Goal: Task Accomplishment & Management: Complete application form

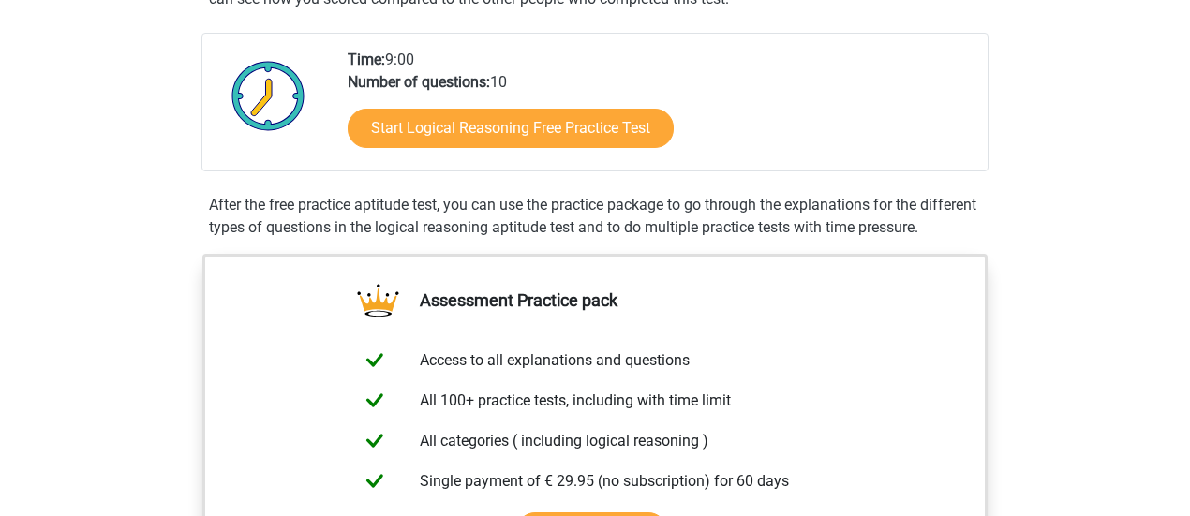
scroll to position [375, 0]
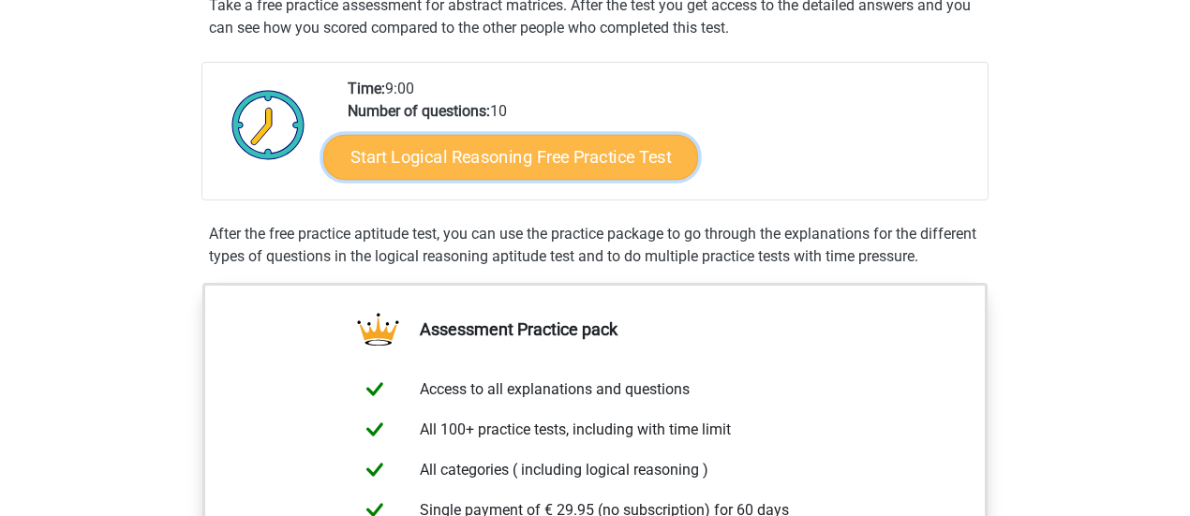
click at [527, 155] on link "Start Logical Reasoning Free Practice Test" at bounding box center [510, 156] width 375 height 45
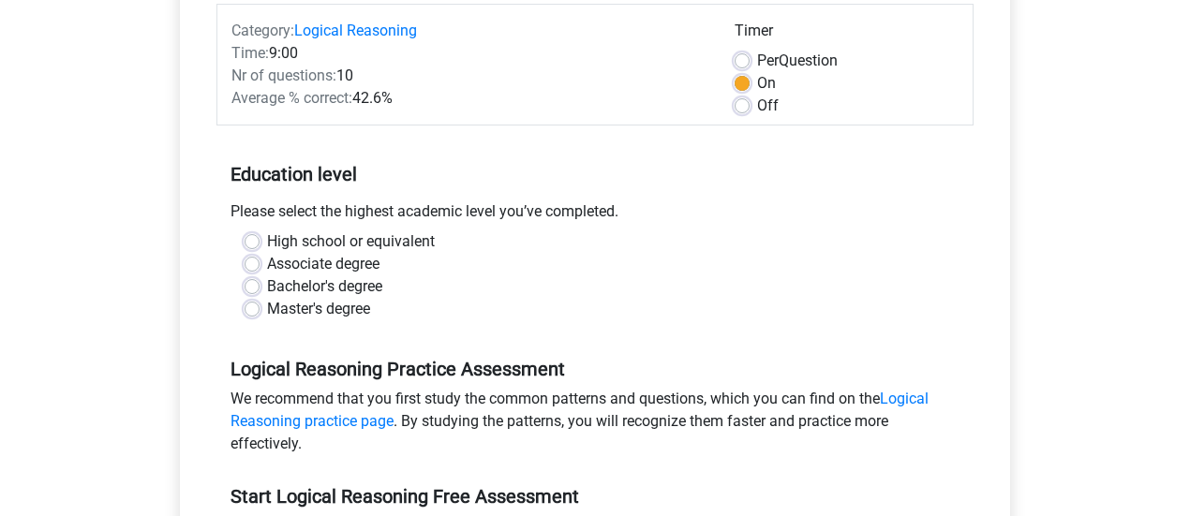
scroll to position [281, 0]
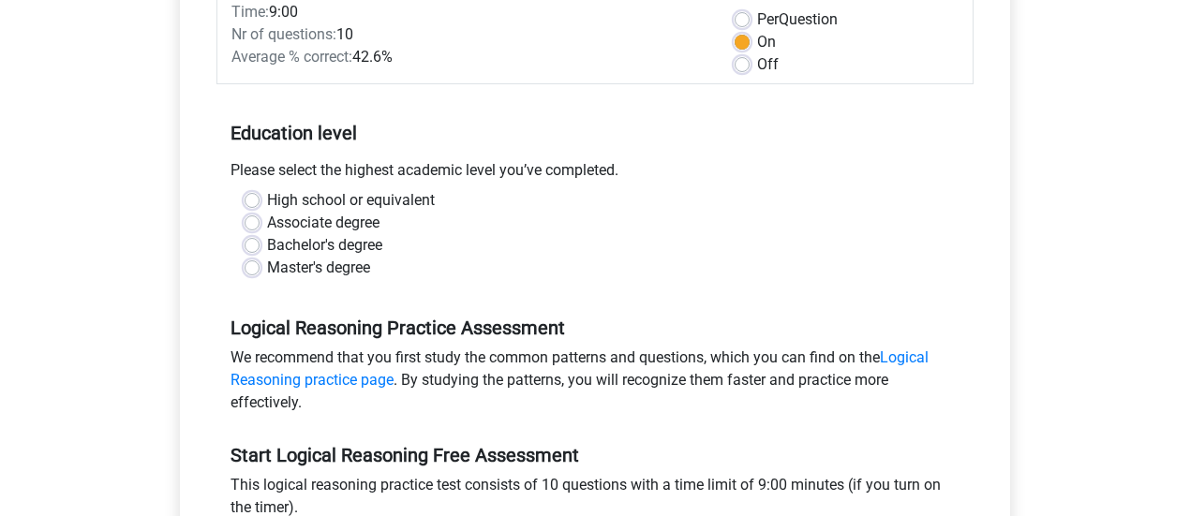
click at [311, 254] on label "Bachelor's degree" at bounding box center [324, 245] width 115 height 22
click at [260, 253] on input "Bachelor's degree" at bounding box center [252, 243] width 15 height 19
radio input "true"
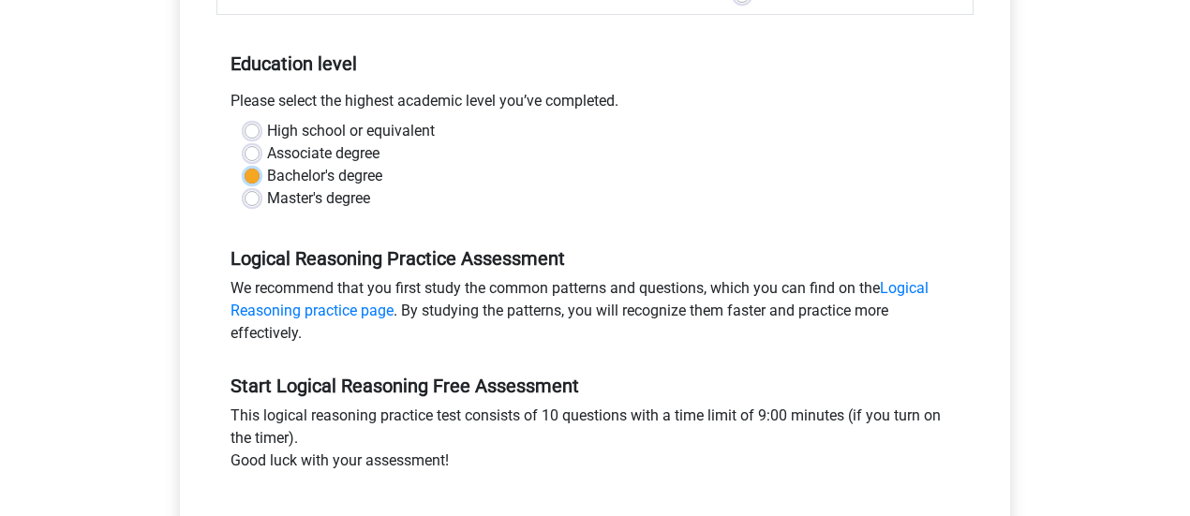
scroll to position [468, 0]
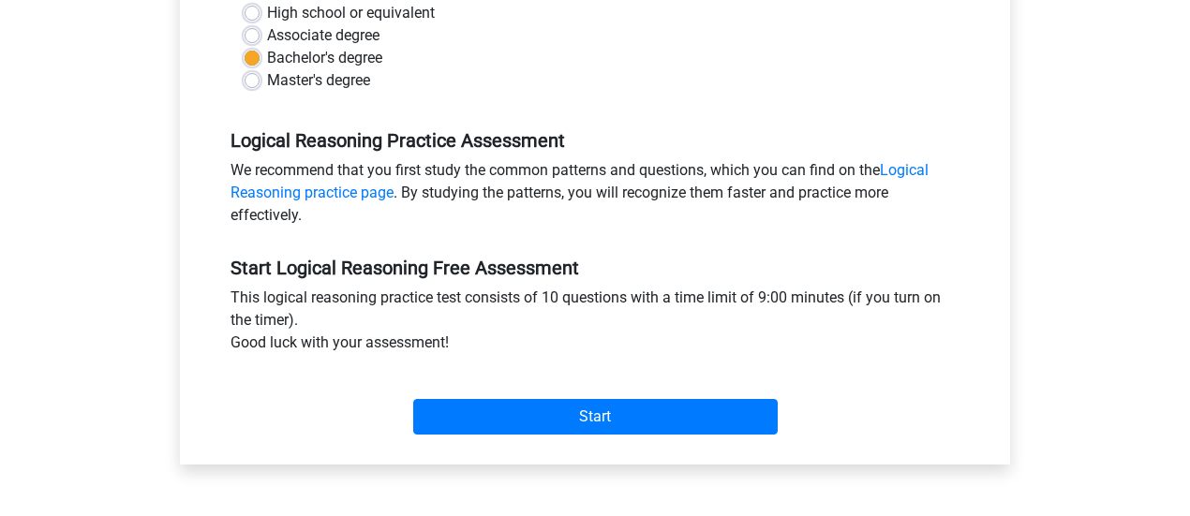
click at [676, 434] on div "Start" at bounding box center [594, 402] width 757 height 81
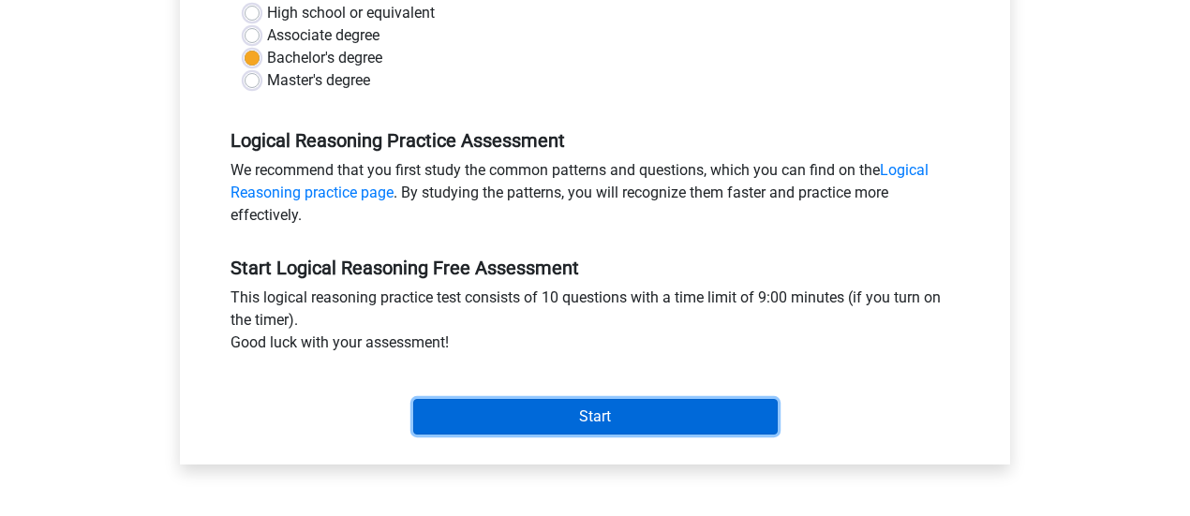
click at [665, 424] on input "Start" at bounding box center [595, 417] width 364 height 36
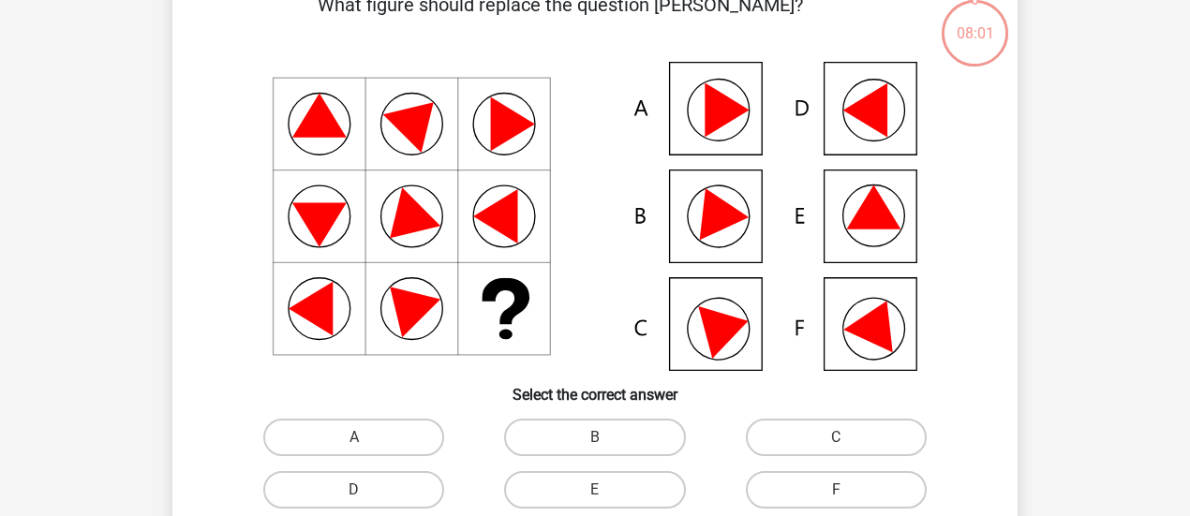
scroll to position [94, 0]
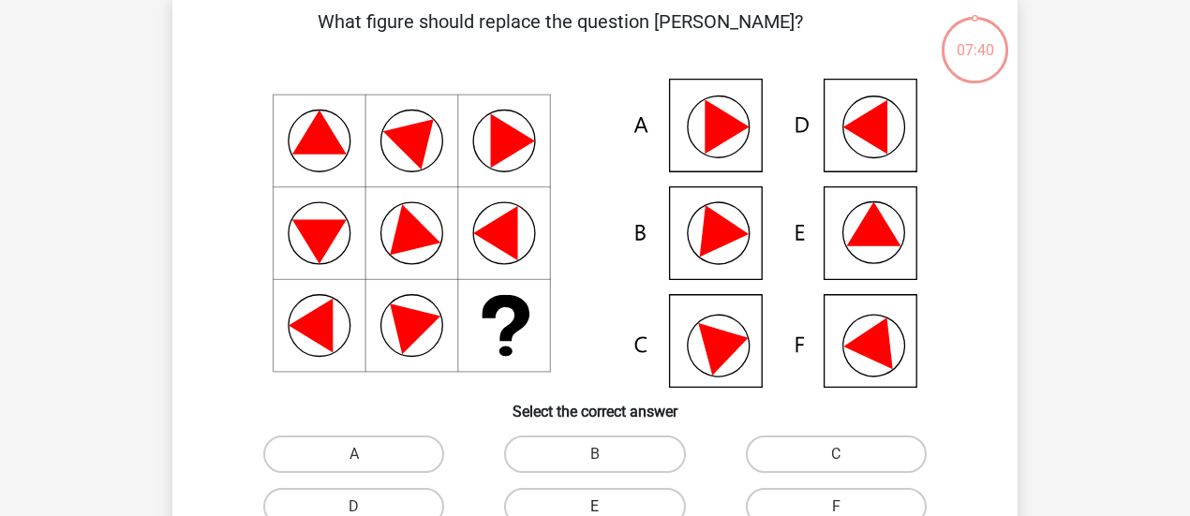
click at [559, 492] on label "E" at bounding box center [594, 506] width 181 height 37
click at [595, 507] on input "E" at bounding box center [601, 513] width 12 height 12
radio input "true"
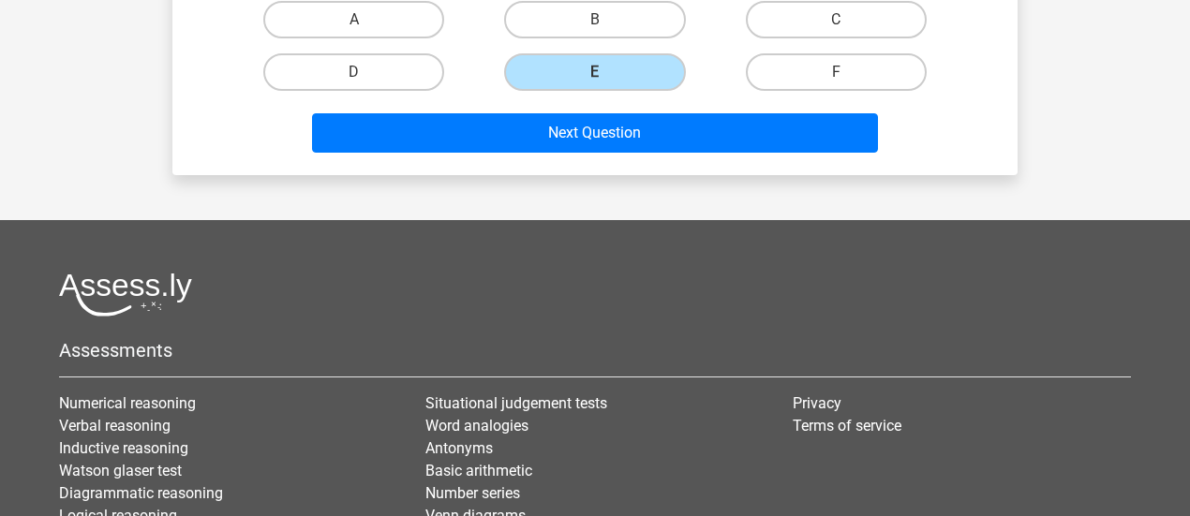
scroll to position [471, 0]
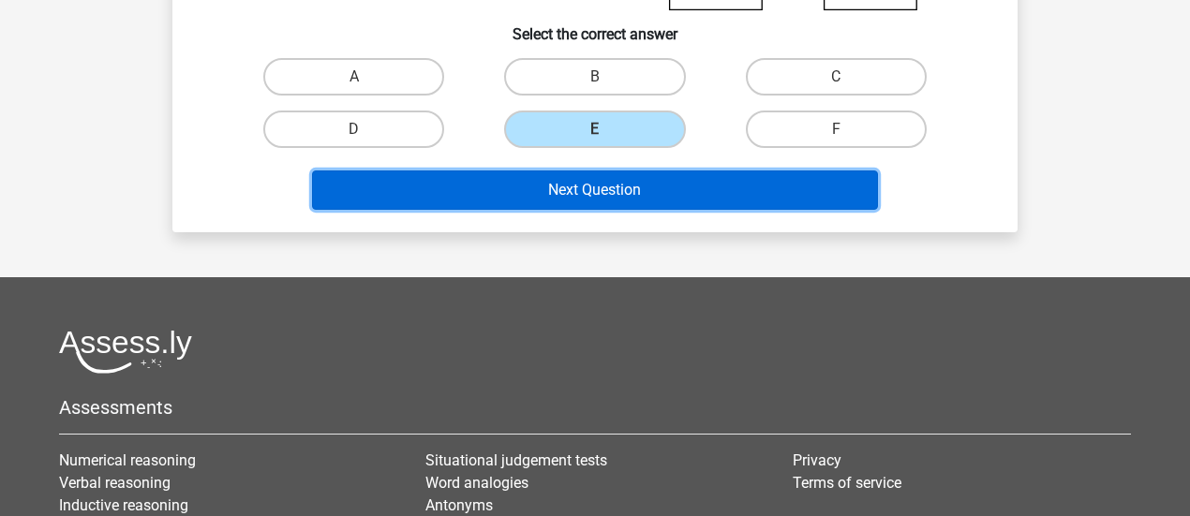
click at [663, 198] on button "Next Question" at bounding box center [595, 190] width 567 height 39
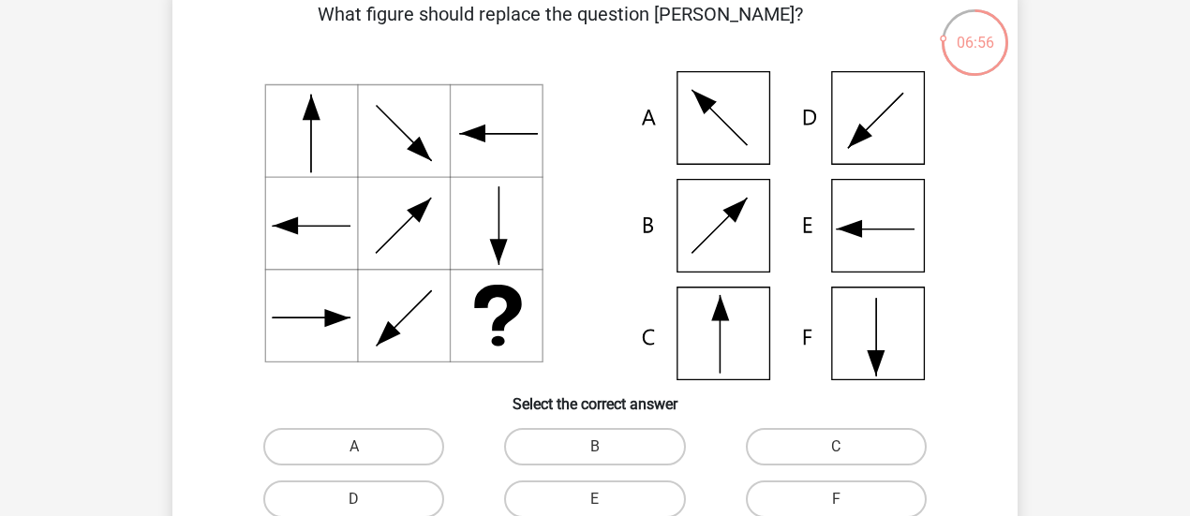
scroll to position [180, 0]
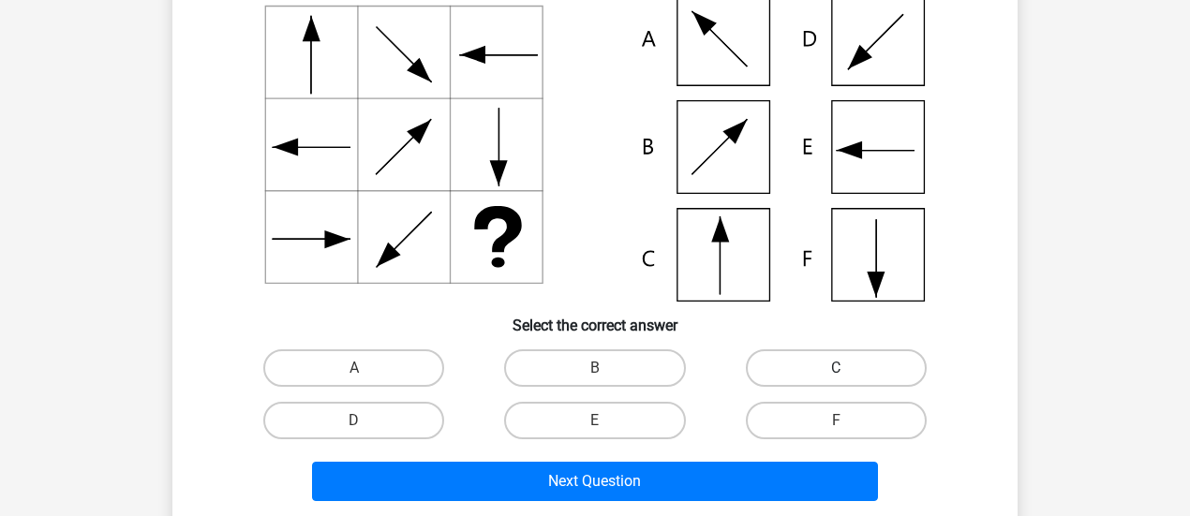
click at [804, 367] on label "C" at bounding box center [836, 367] width 181 height 37
click at [836, 368] on input "C" at bounding box center [842, 374] width 12 height 12
radio input "true"
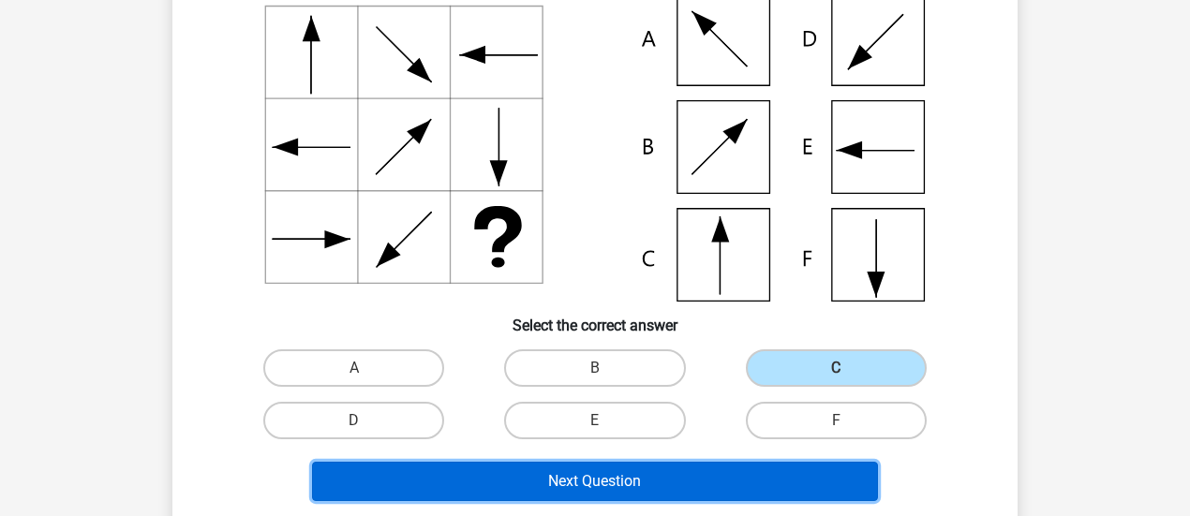
click at [755, 468] on button "Next Question" at bounding box center [595, 481] width 567 height 39
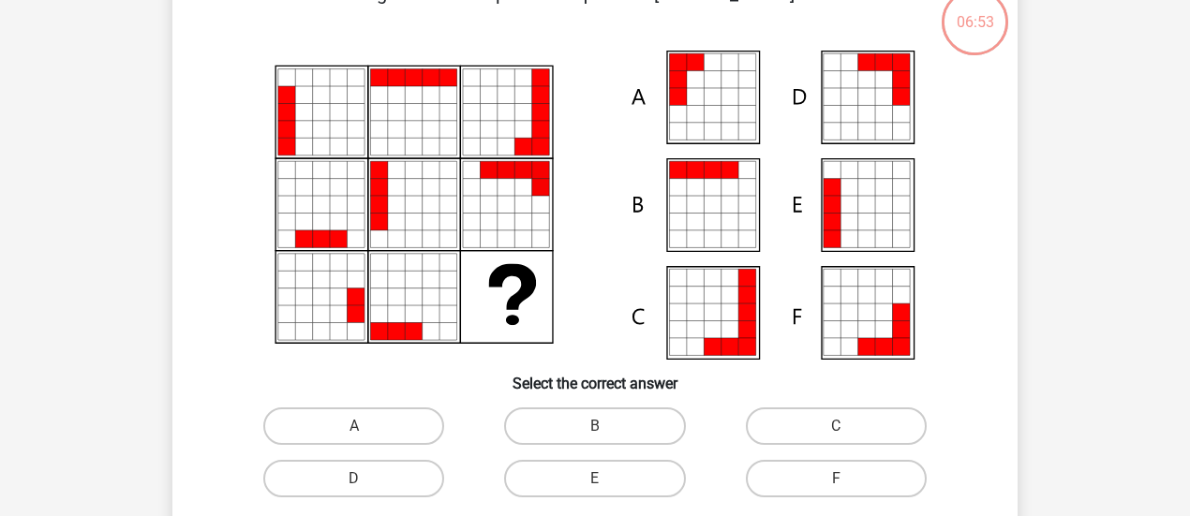
scroll to position [86, 0]
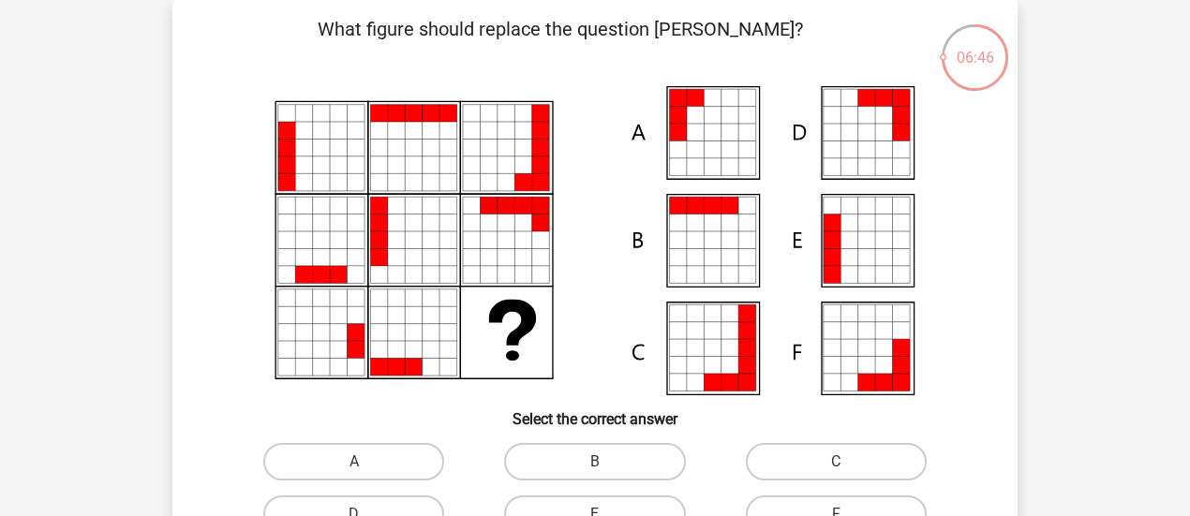
drag, startPoint x: 397, startPoint y: 351, endPoint x: 611, endPoint y: 357, distance: 213.7
drag, startPoint x: 611, startPoint y: 357, endPoint x: 560, endPoint y: 383, distance: 57.0
click at [560, 383] on icon at bounding box center [594, 240] width 755 height 309
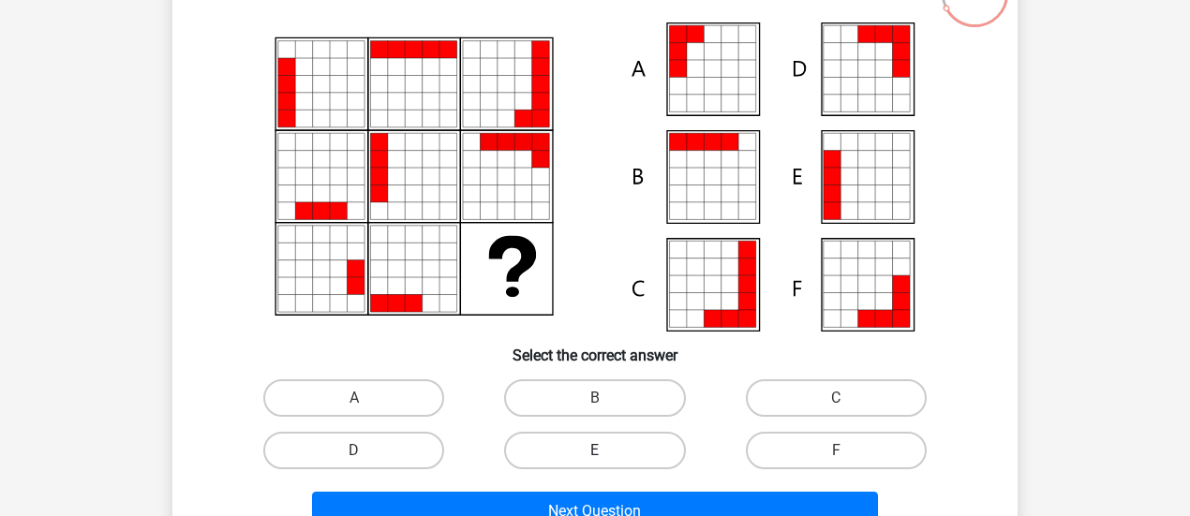
scroll to position [180, 0]
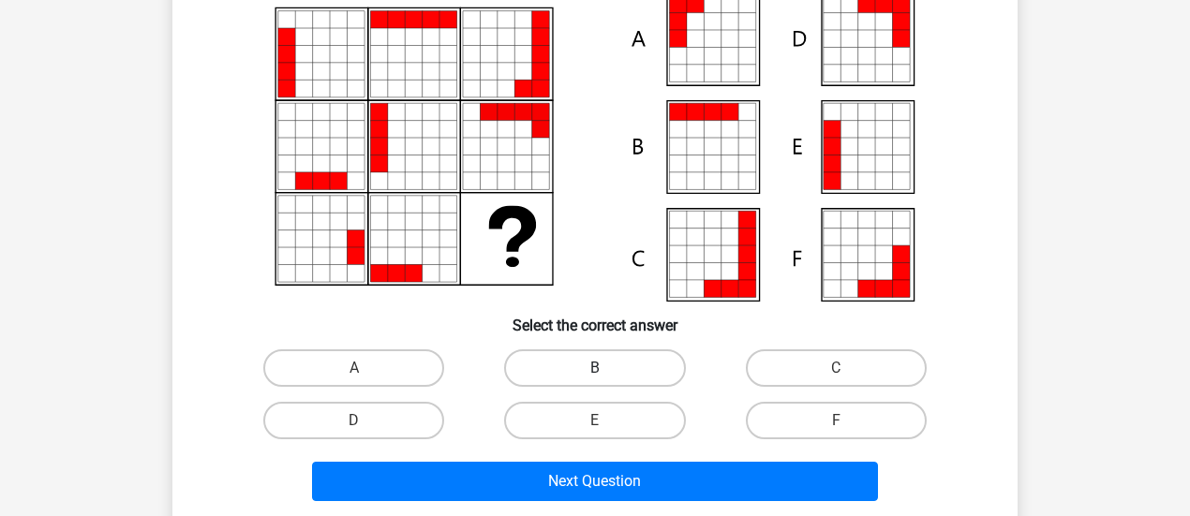
click at [564, 366] on label "B" at bounding box center [594, 367] width 181 height 37
click at [595, 368] on input "B" at bounding box center [601, 374] width 12 height 12
radio input "true"
click at [604, 447] on div "E" at bounding box center [594, 420] width 241 height 52
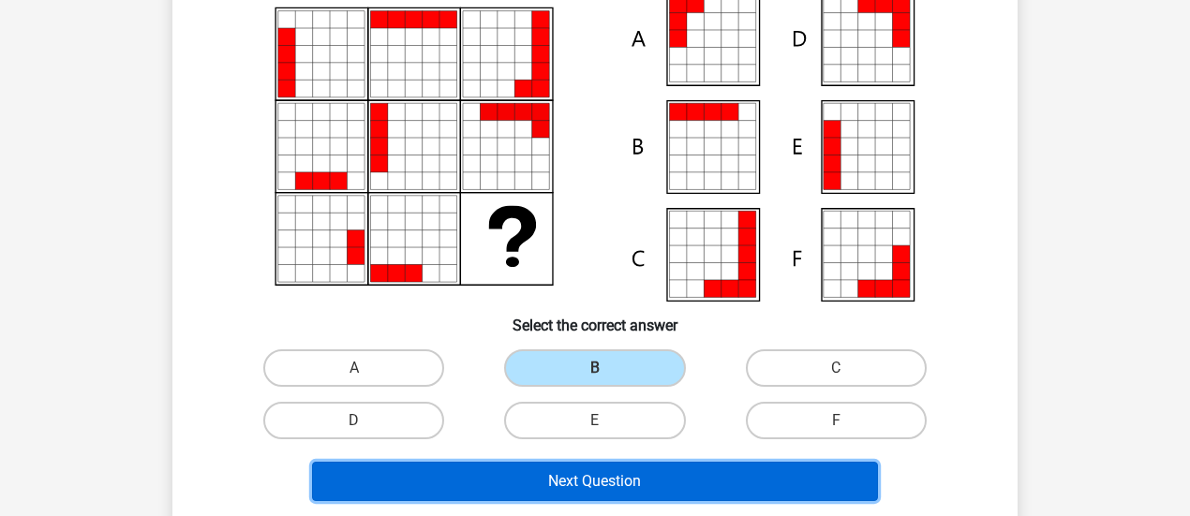
click at [619, 462] on button "Next Question" at bounding box center [595, 481] width 567 height 39
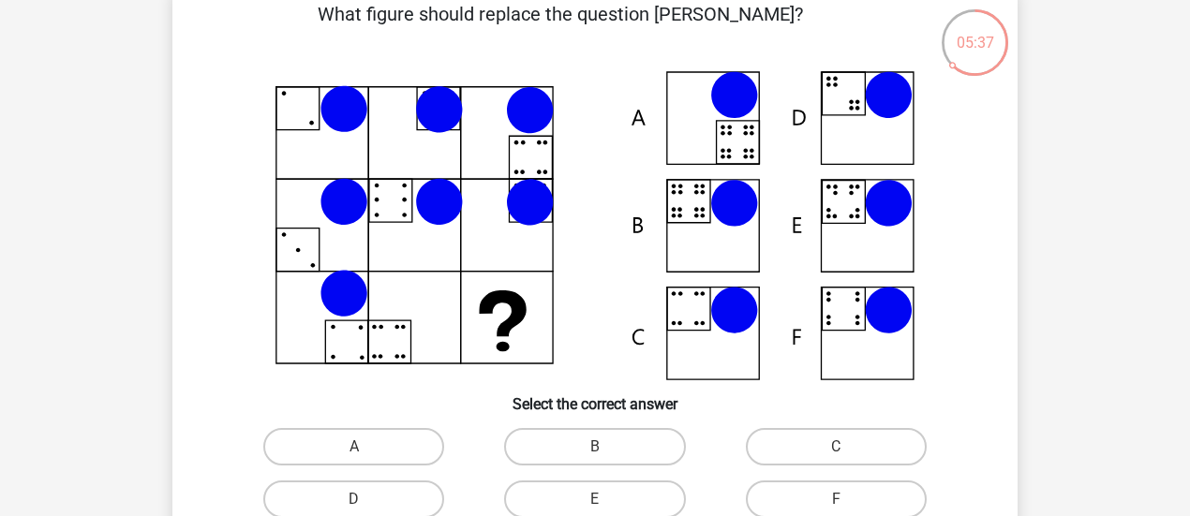
scroll to position [94, 0]
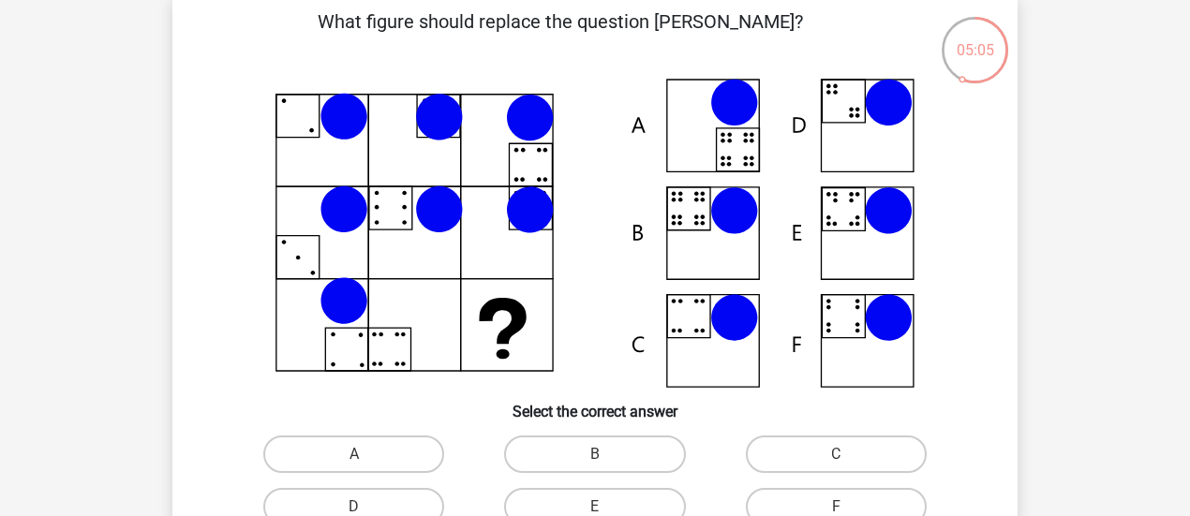
click at [560, 434] on div "B" at bounding box center [594, 454] width 241 height 52
click at [573, 448] on label "B" at bounding box center [594, 454] width 181 height 37
click at [595, 454] on input "B" at bounding box center [601, 460] width 12 height 12
radio input "true"
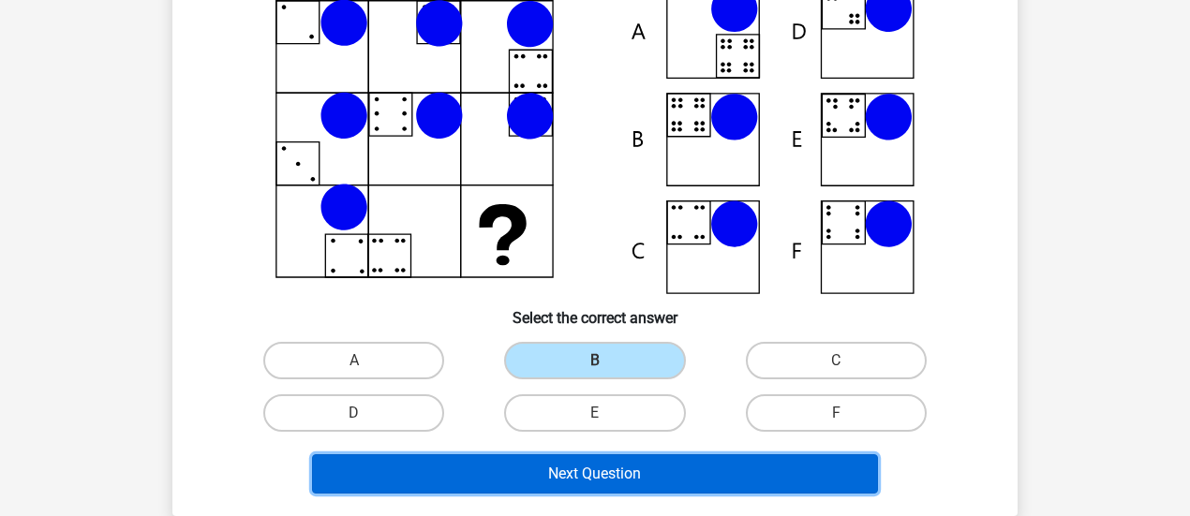
click at [738, 472] on button "Next Question" at bounding box center [595, 473] width 567 height 39
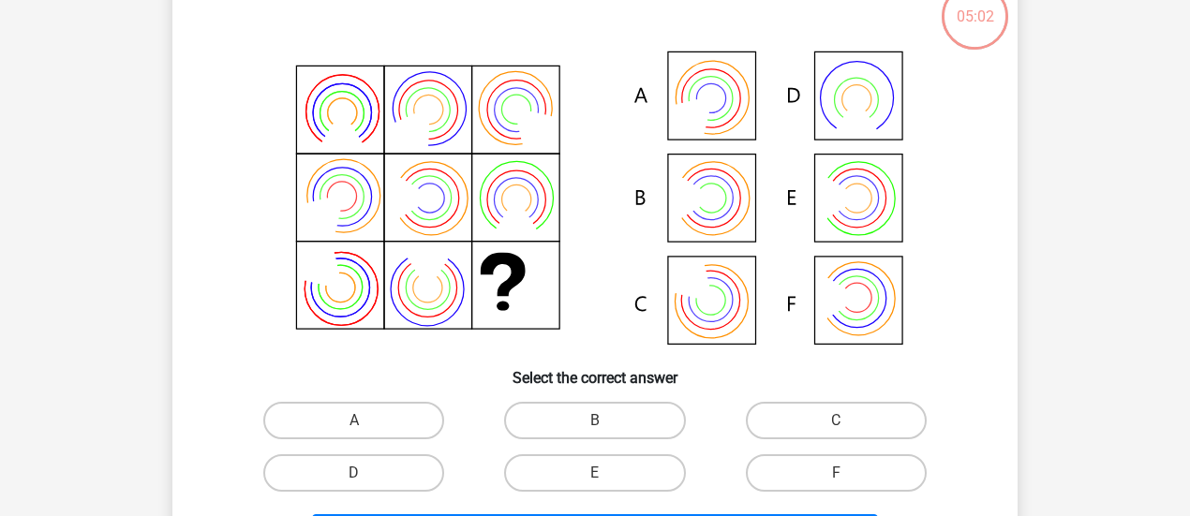
scroll to position [86, 0]
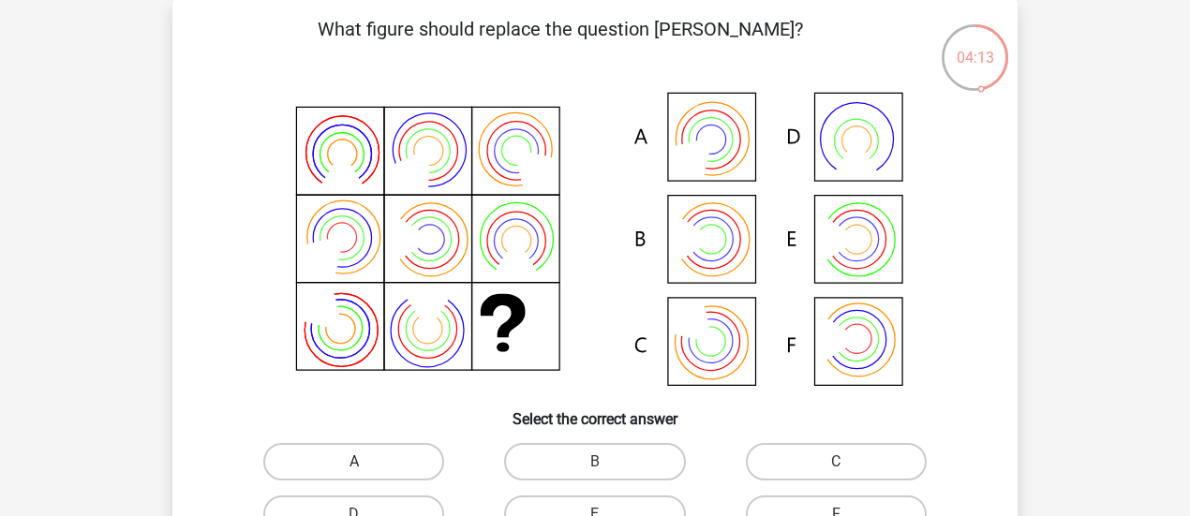
click at [315, 462] on label "A" at bounding box center [353, 461] width 181 height 37
click at [354, 462] on input "A" at bounding box center [360, 468] width 12 height 12
radio input "true"
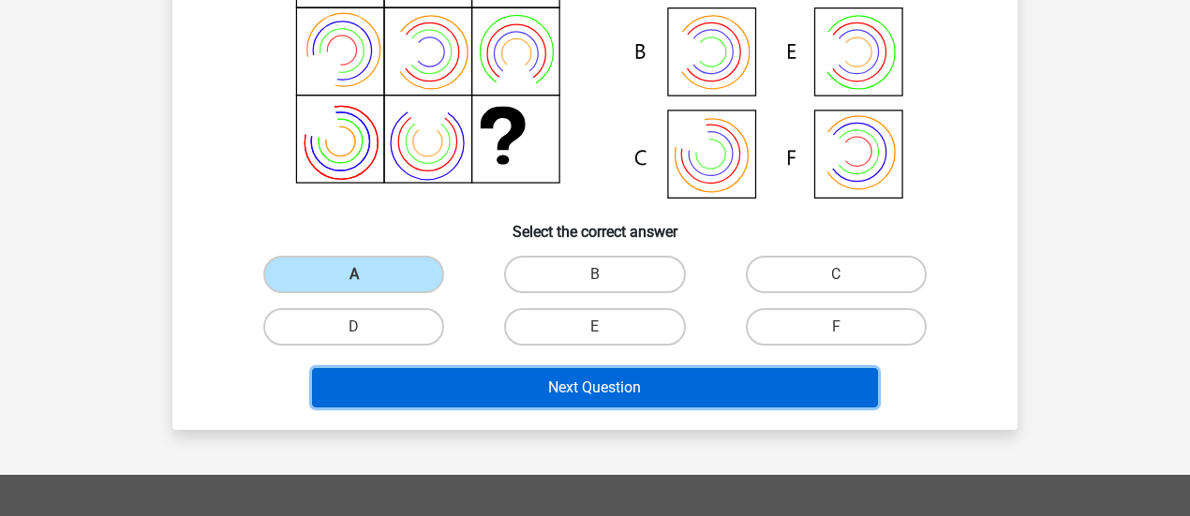
click at [698, 401] on button "Next Question" at bounding box center [595, 387] width 567 height 39
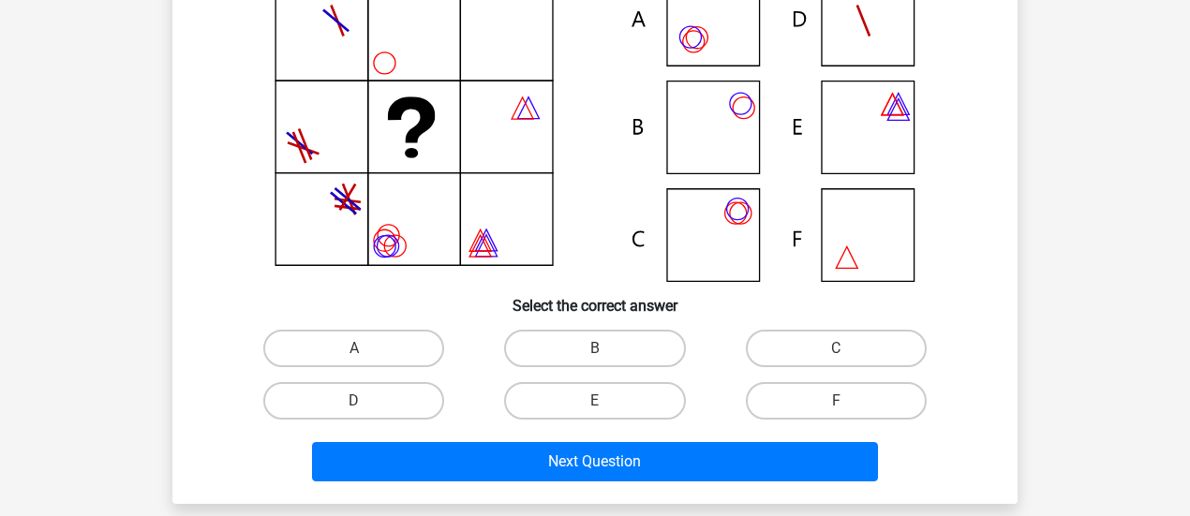
scroll to position [187, 0]
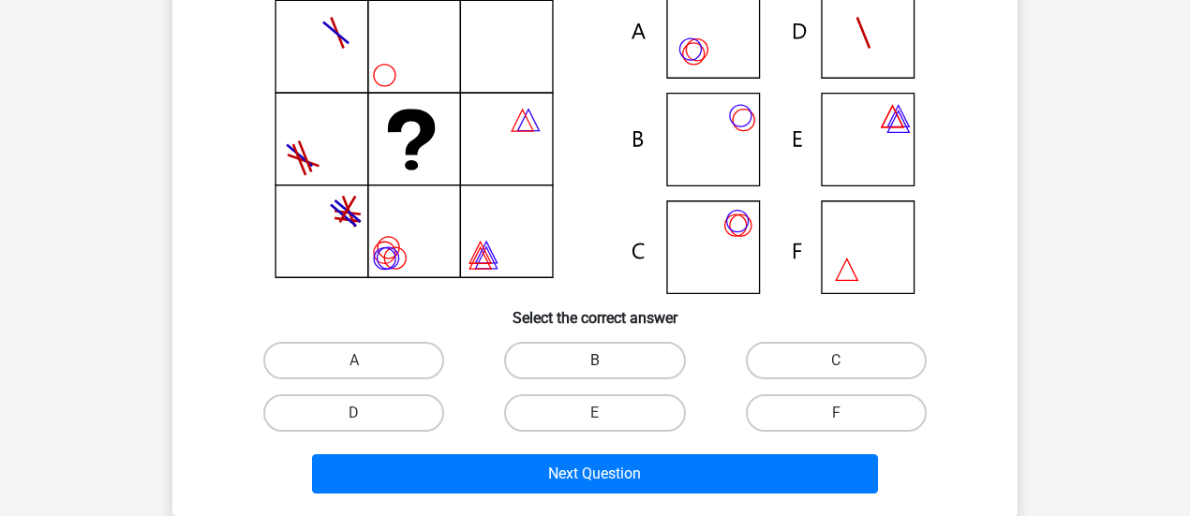
click at [601, 352] on label "B" at bounding box center [594, 360] width 181 height 37
click at [601, 361] on input "B" at bounding box center [601, 367] width 12 height 12
radio input "true"
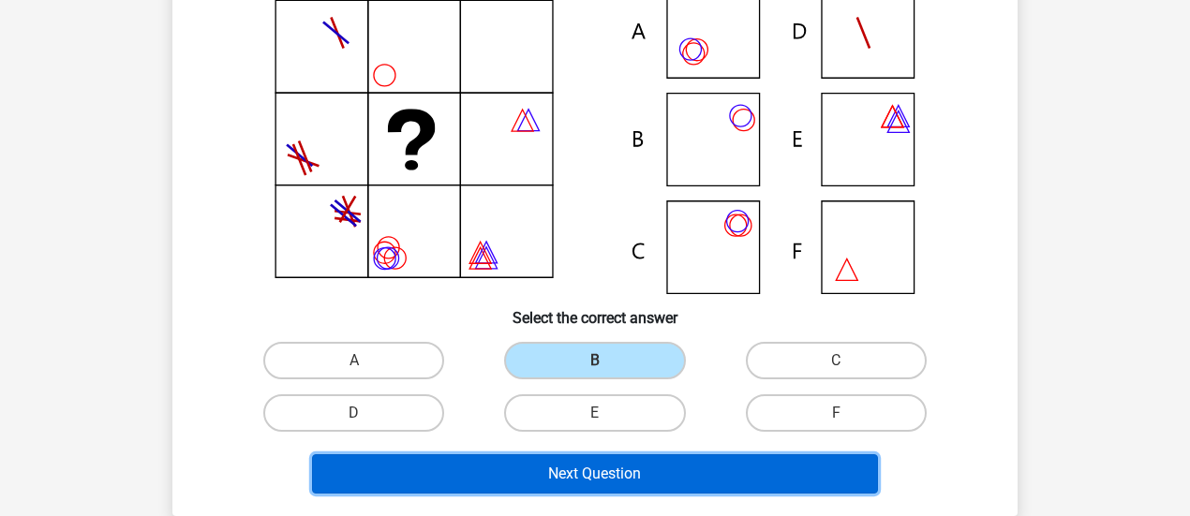
click at [639, 461] on button "Next Question" at bounding box center [595, 473] width 567 height 39
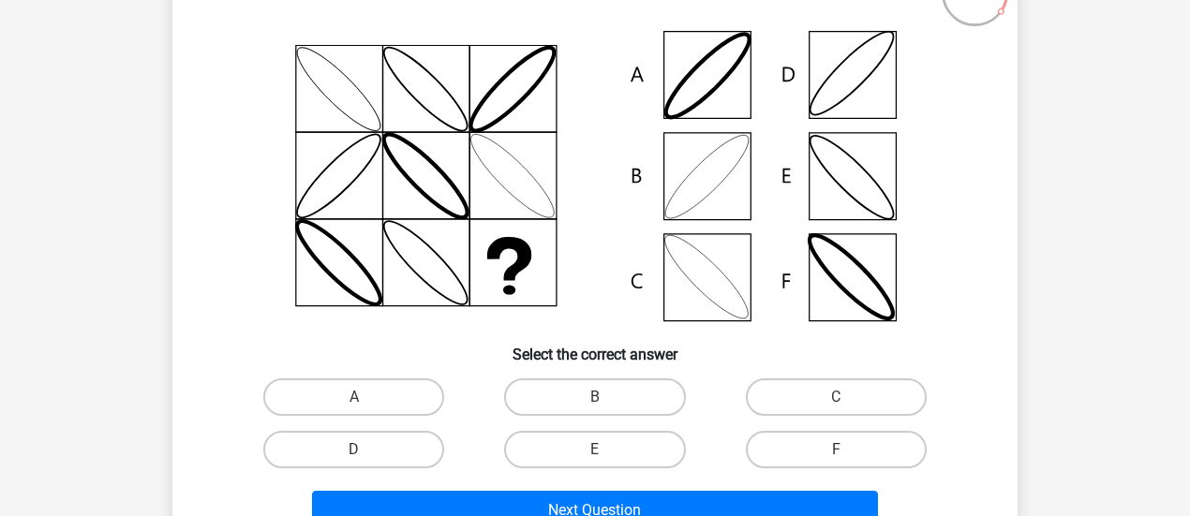
scroll to position [180, 0]
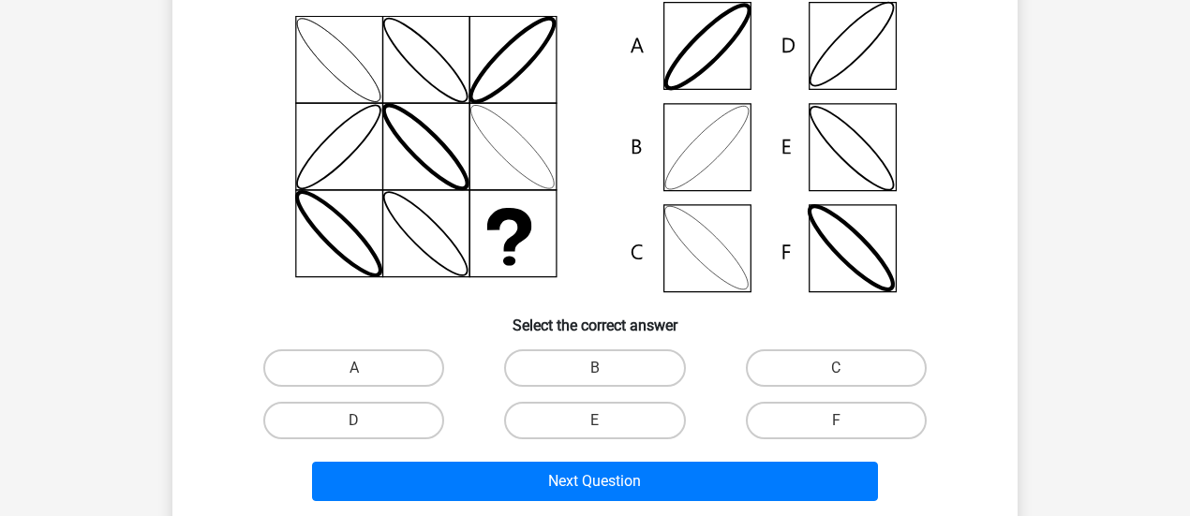
click at [941, 415] on div "F" at bounding box center [836, 420] width 226 height 37
click at [851, 419] on label "F" at bounding box center [836, 420] width 181 height 37
click at [848, 421] on input "F" at bounding box center [842, 427] width 12 height 12
radio input "true"
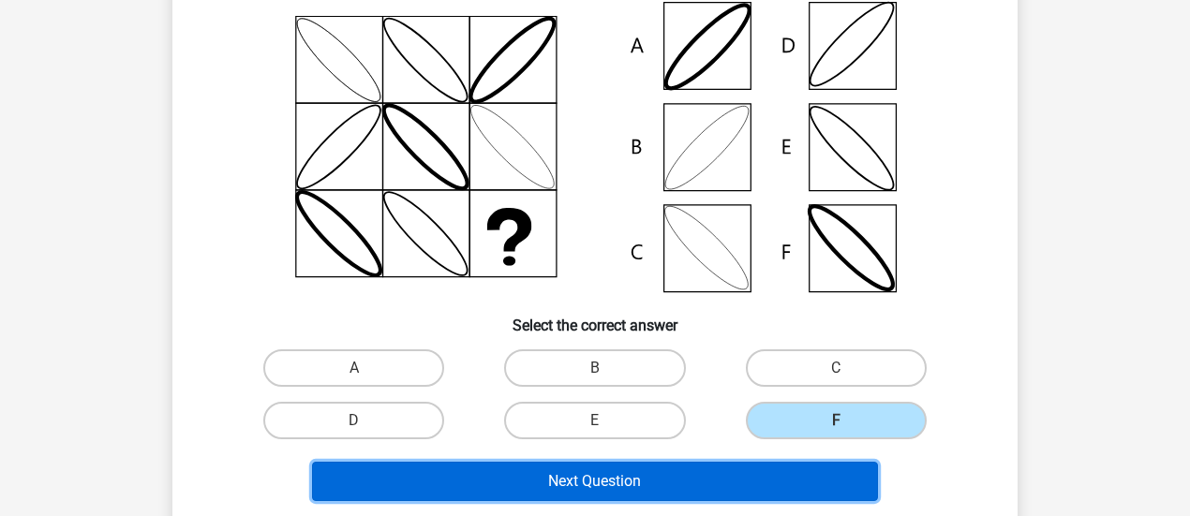
click at [578, 468] on button "Next Question" at bounding box center [595, 481] width 567 height 39
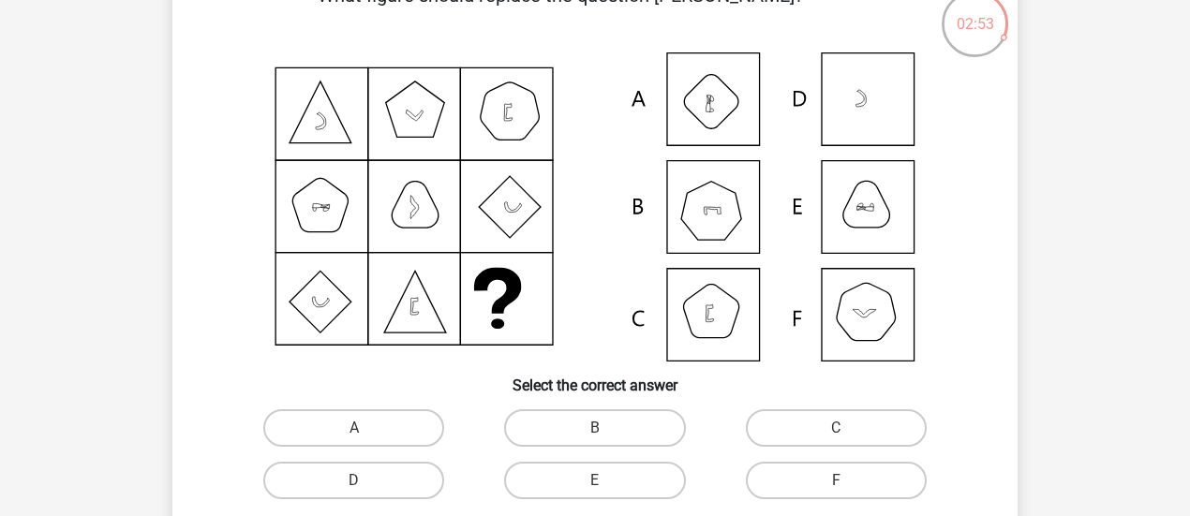
scroll to position [120, 0]
click at [875, 464] on label "F" at bounding box center [836, 480] width 181 height 37
click at [848, 481] on input "F" at bounding box center [842, 487] width 12 height 12
radio input "true"
click at [853, 435] on label "C" at bounding box center [836, 427] width 181 height 37
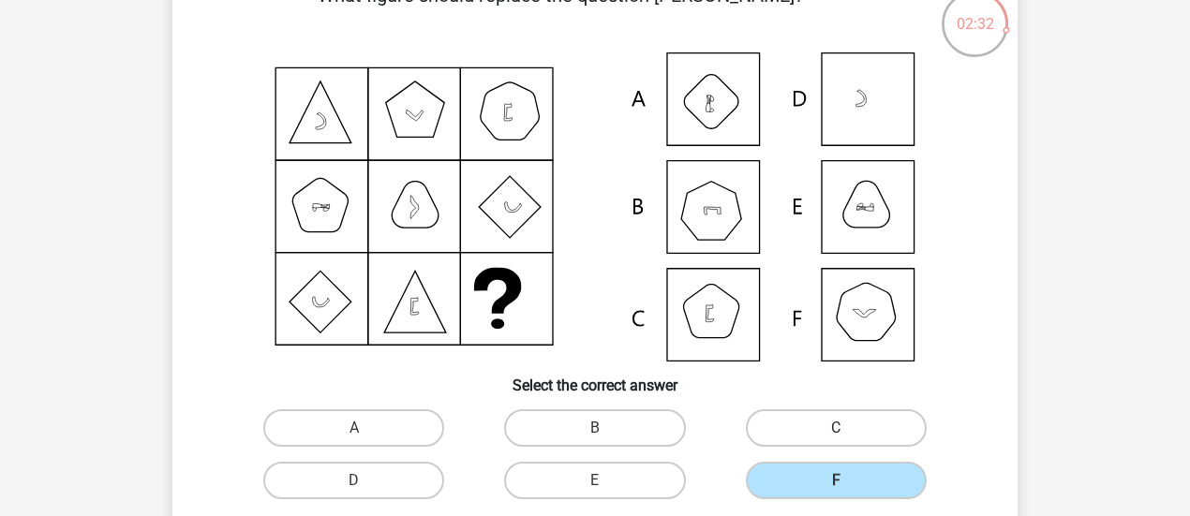
click at [848, 435] on input "C" at bounding box center [842, 434] width 12 height 12
radio input "true"
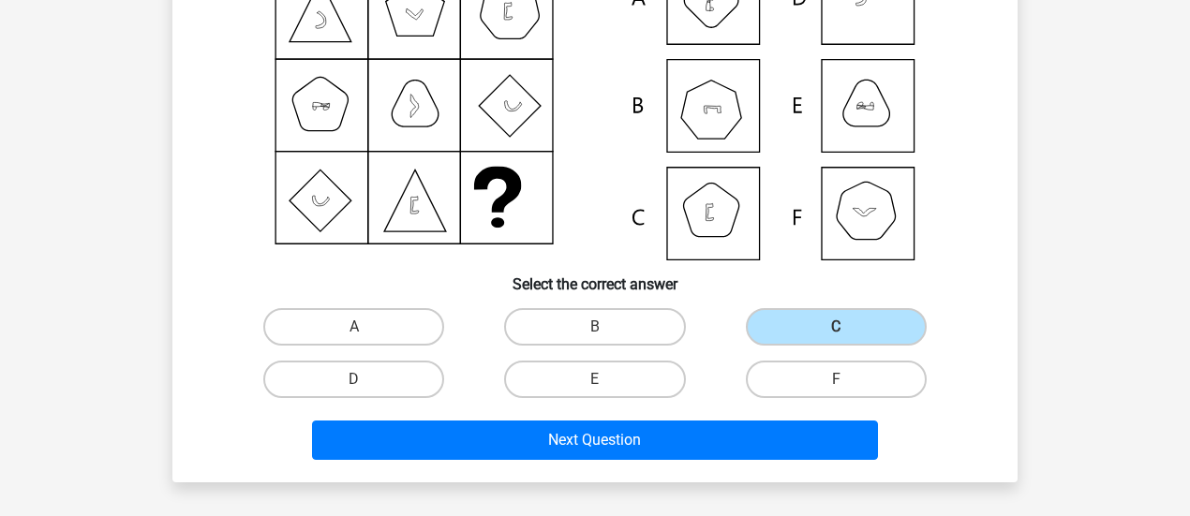
scroll to position [401, 0]
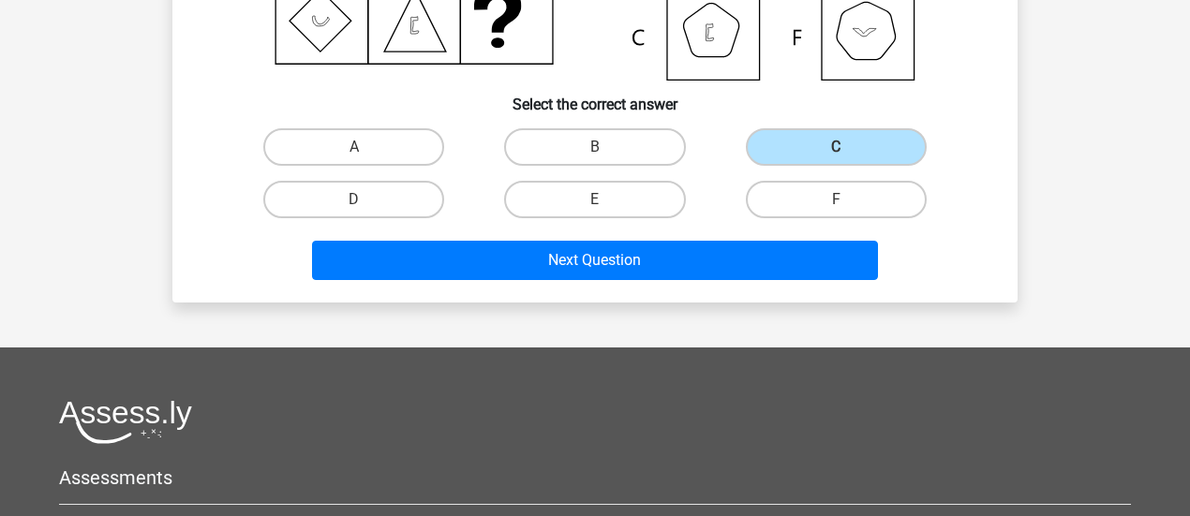
click at [692, 235] on div "Next Question" at bounding box center [594, 257] width 785 height 62
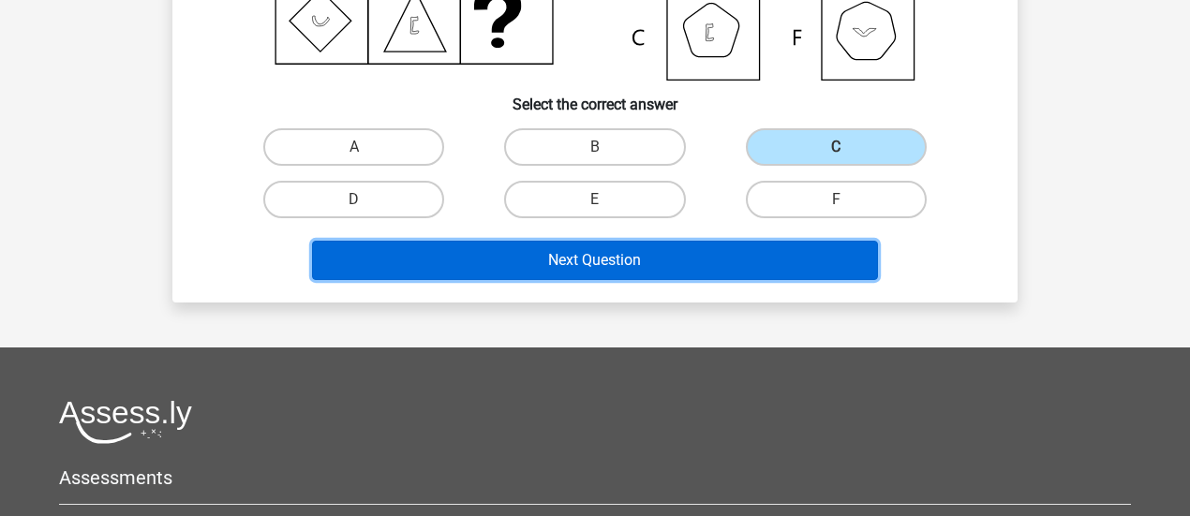
click at [701, 256] on button "Next Question" at bounding box center [595, 260] width 567 height 39
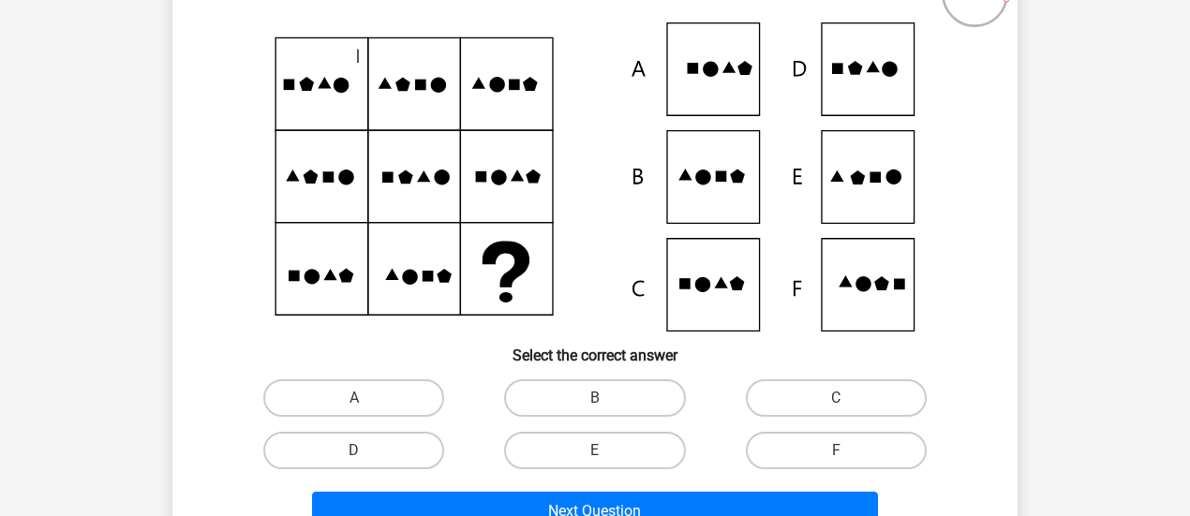
scroll to position [180, 0]
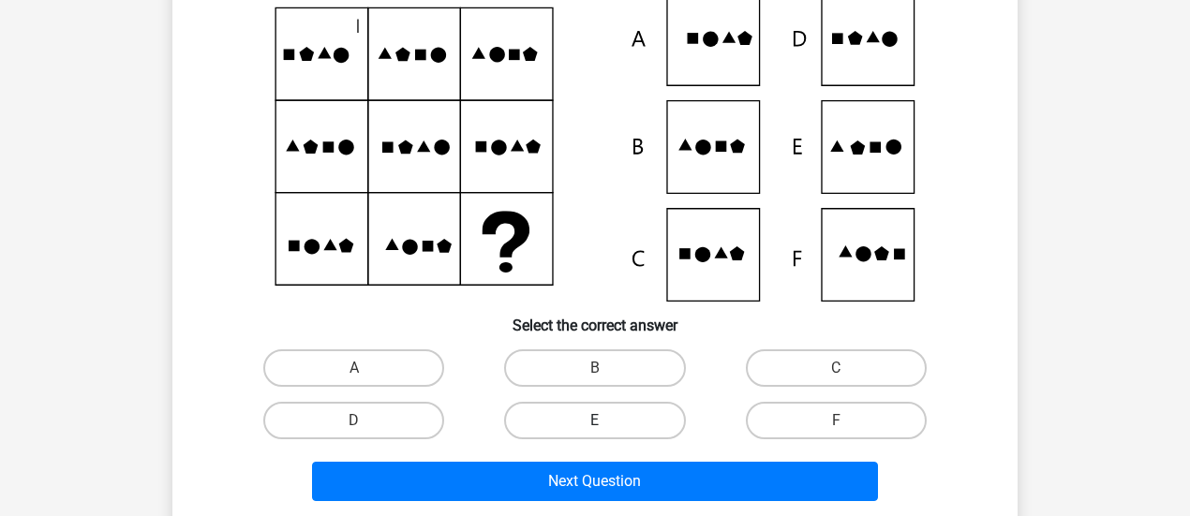
click at [530, 402] on label "E" at bounding box center [594, 420] width 181 height 37
click at [595, 421] on input "E" at bounding box center [601, 427] width 12 height 12
radio input "true"
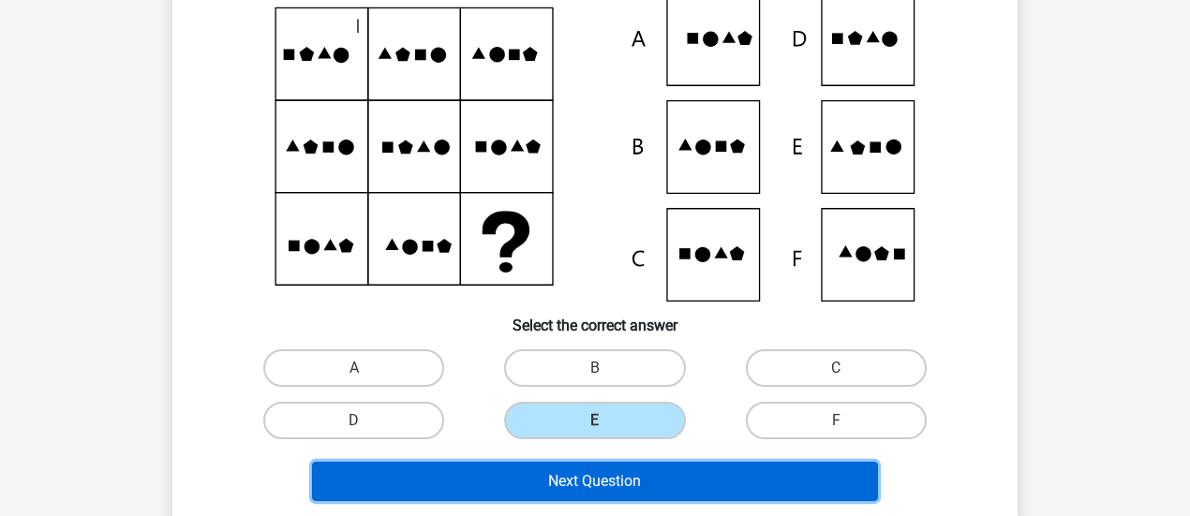
click at [494, 479] on button "Next Question" at bounding box center [595, 481] width 567 height 39
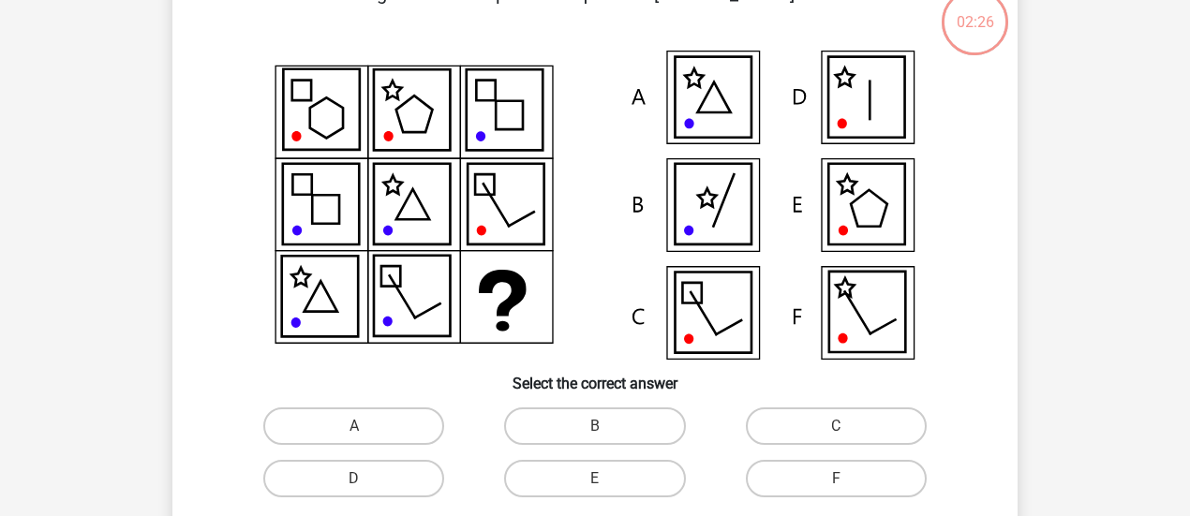
scroll to position [86, 0]
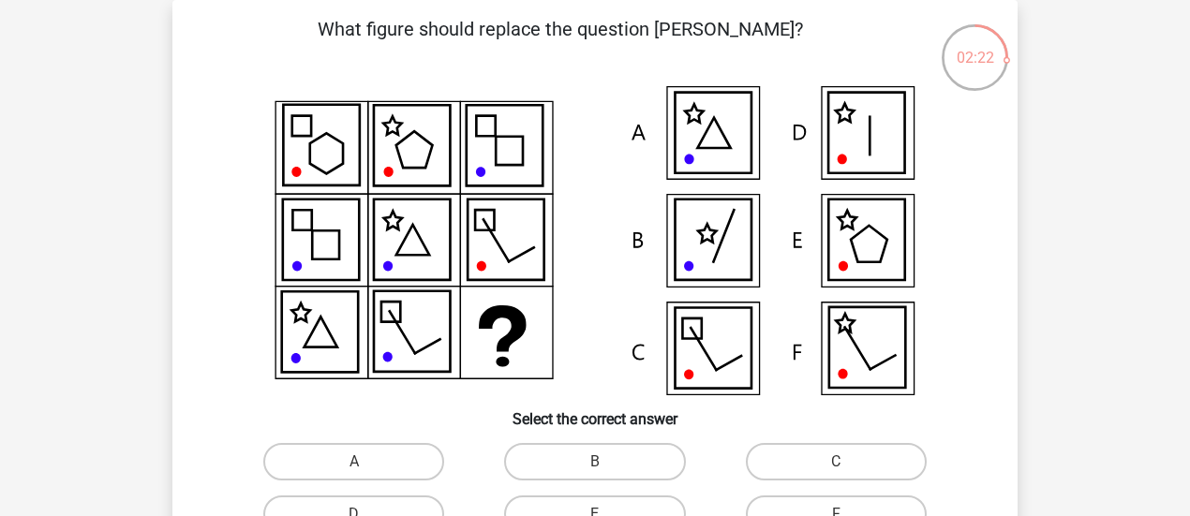
click at [338, 441] on div "A" at bounding box center [353, 462] width 241 height 52
click at [390, 459] on label "A" at bounding box center [353, 461] width 181 height 37
click at [366, 462] on input "A" at bounding box center [360, 468] width 12 height 12
radio input "true"
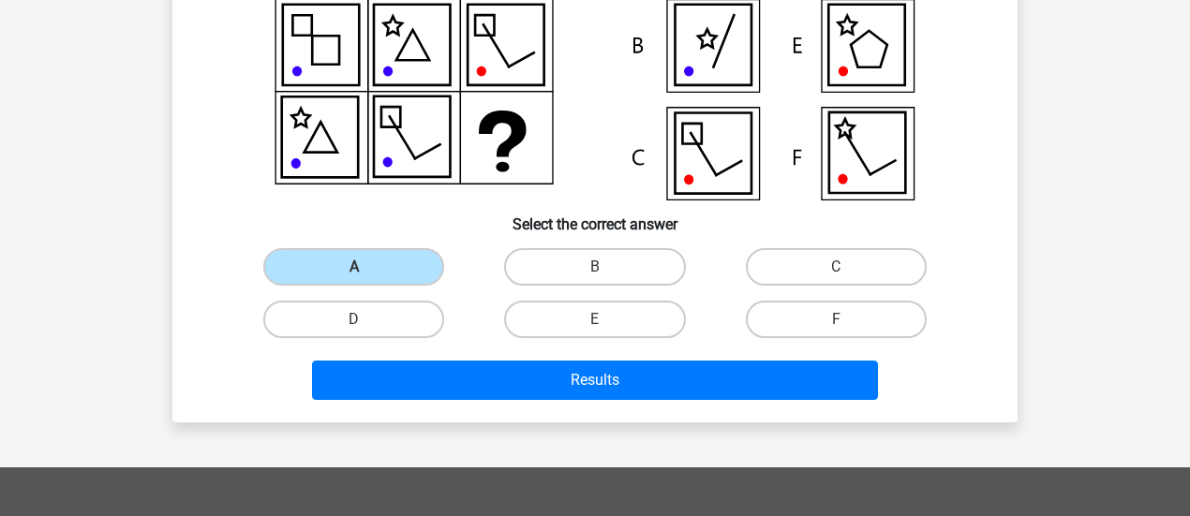
scroll to position [367, 0]
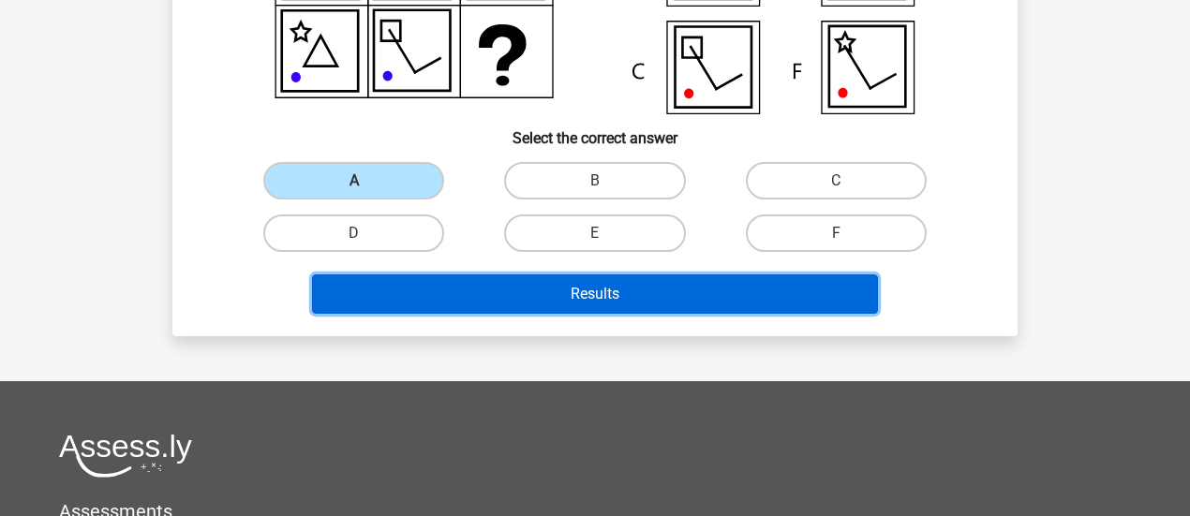
click at [676, 277] on button "Results" at bounding box center [595, 294] width 567 height 39
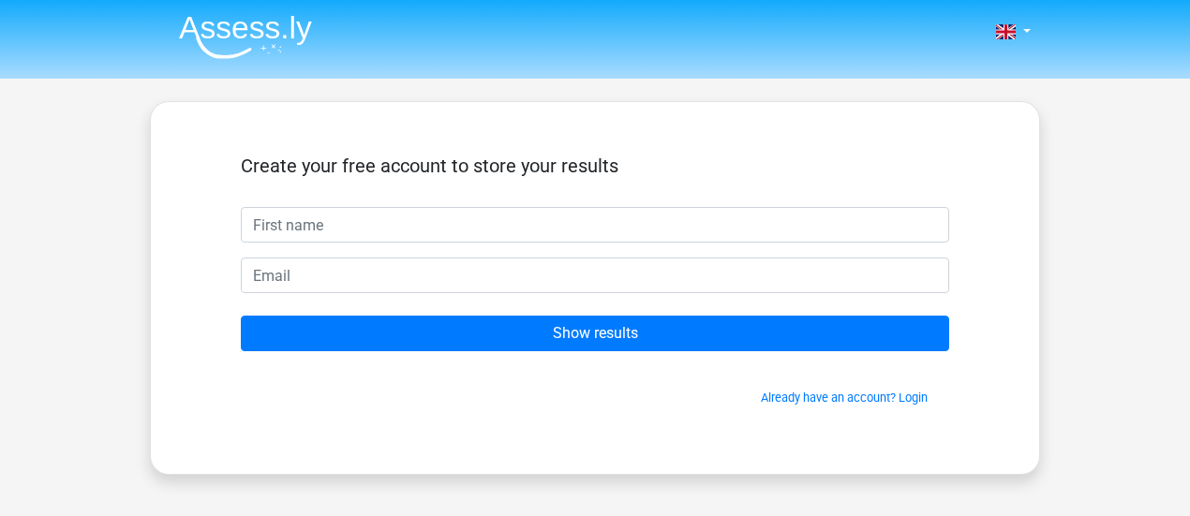
click at [462, 219] on input "text" at bounding box center [595, 225] width 708 height 36
type input "[PERSON_NAME]"
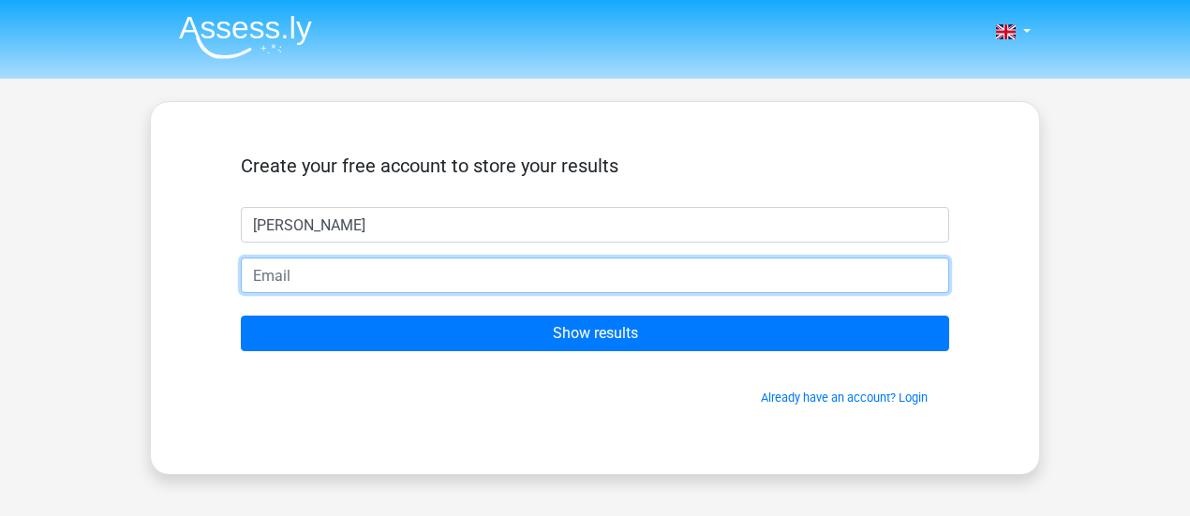
click at [412, 288] on input "email" at bounding box center [595, 276] width 708 height 36
type input "[EMAIL_ADDRESS][DOMAIN_NAME]"
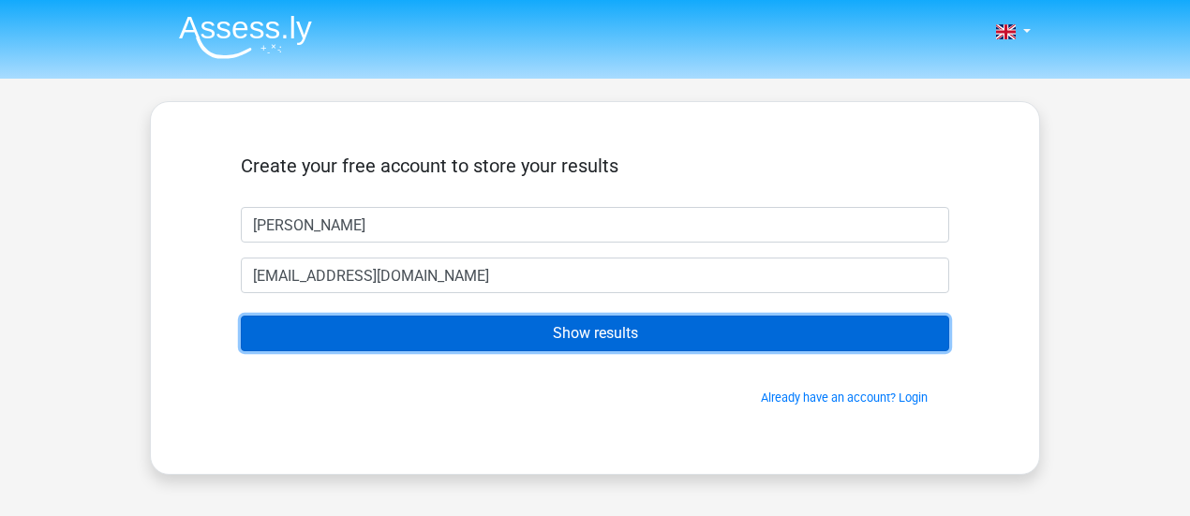
click at [455, 331] on input "Show results" at bounding box center [595, 334] width 708 height 36
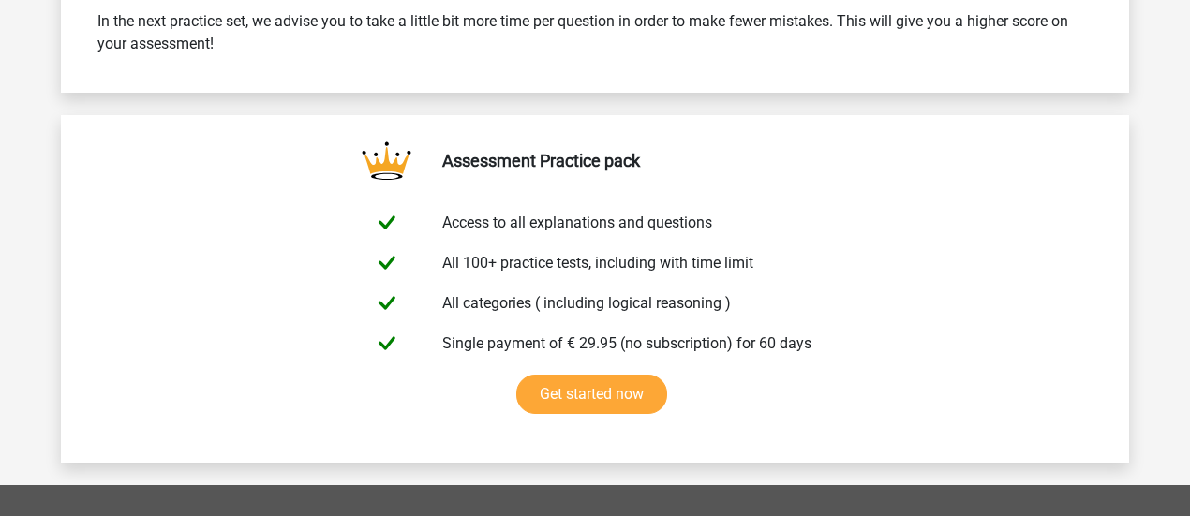
scroll to position [2576, 0]
